Goal: Information Seeking & Learning: Learn about a topic

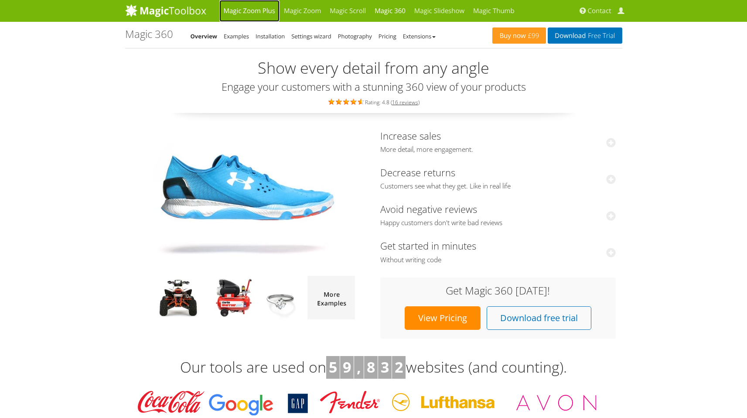
click at [263, 7] on link "Magic Zoom Plus" at bounding box center [249, 11] width 60 height 22
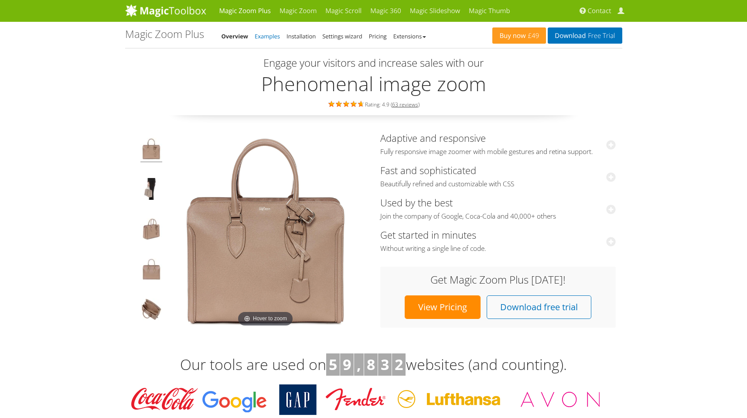
click at [270, 37] on link "Examples" at bounding box center [267, 36] width 25 height 8
